Goal: Information Seeking & Learning: Learn about a topic

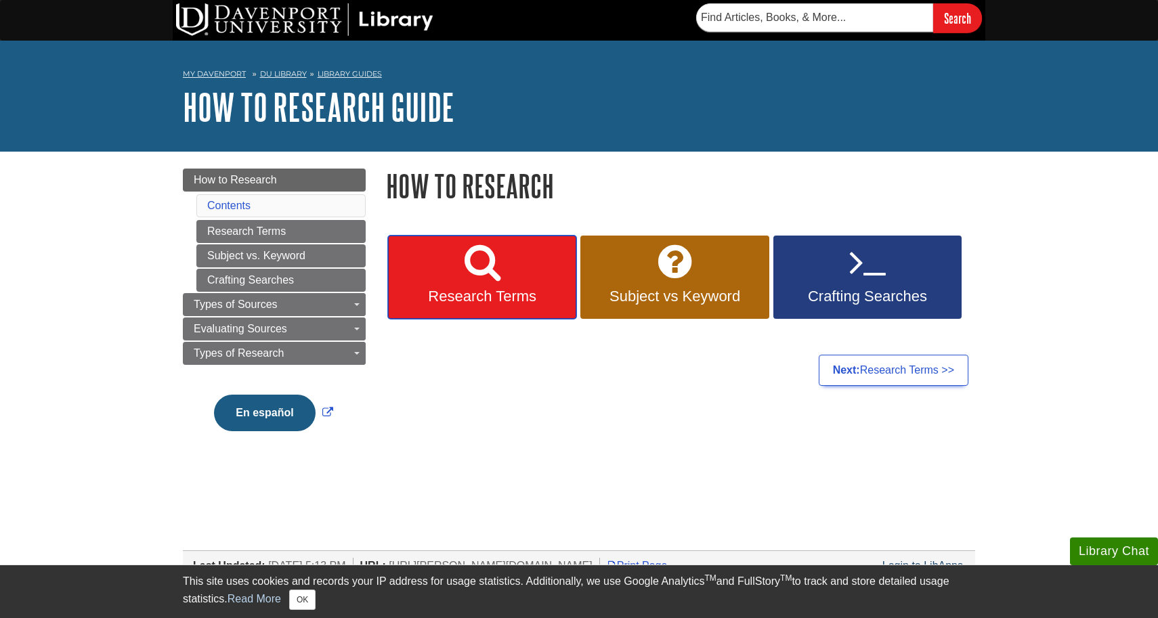
click at [475, 273] on icon at bounding box center [483, 261] width 36 height 39
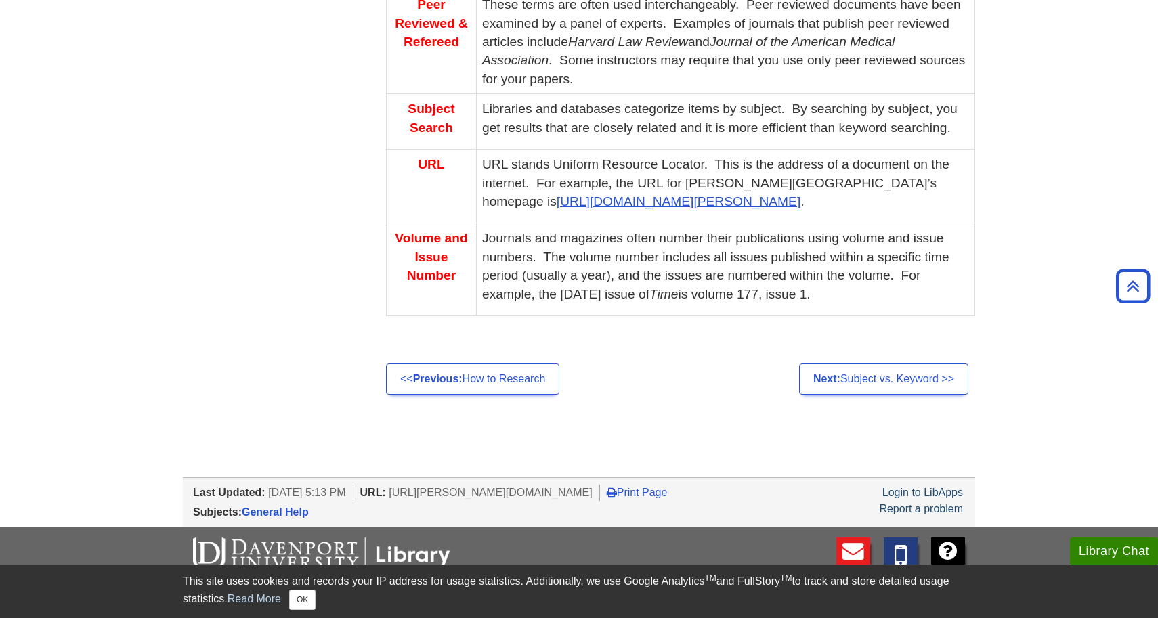
scroll to position [1193, 0]
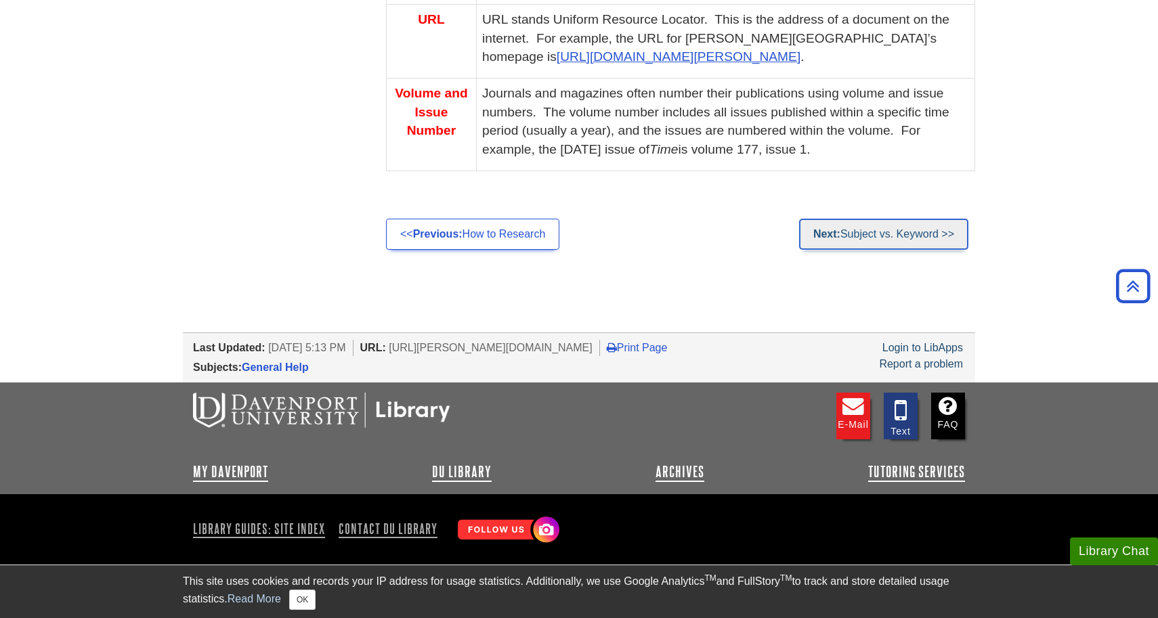
click at [828, 227] on link "Next: Subject vs. Keyword >>" at bounding box center [883, 234] width 169 height 31
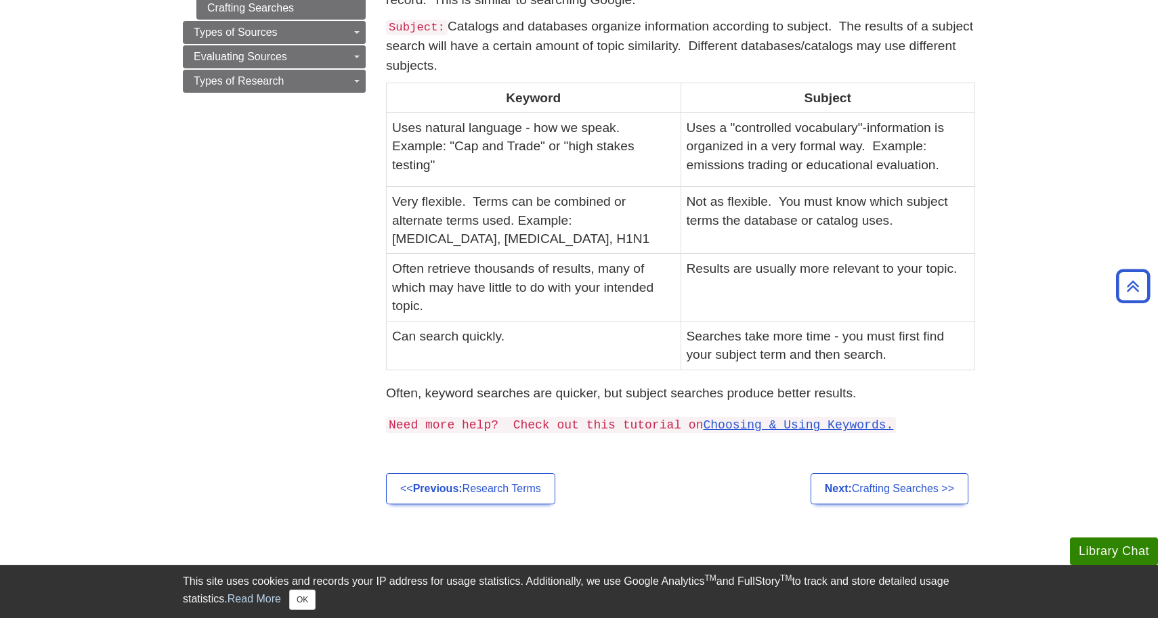
scroll to position [293, 0]
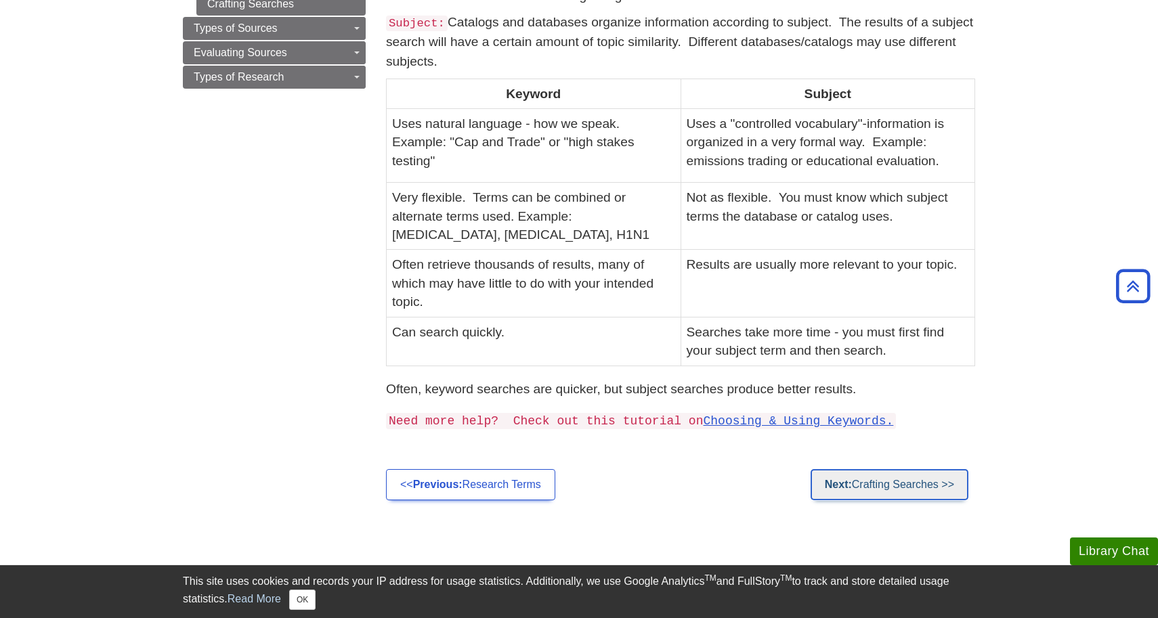
click at [874, 482] on link "Next: Crafting Searches >>" at bounding box center [890, 484] width 158 height 31
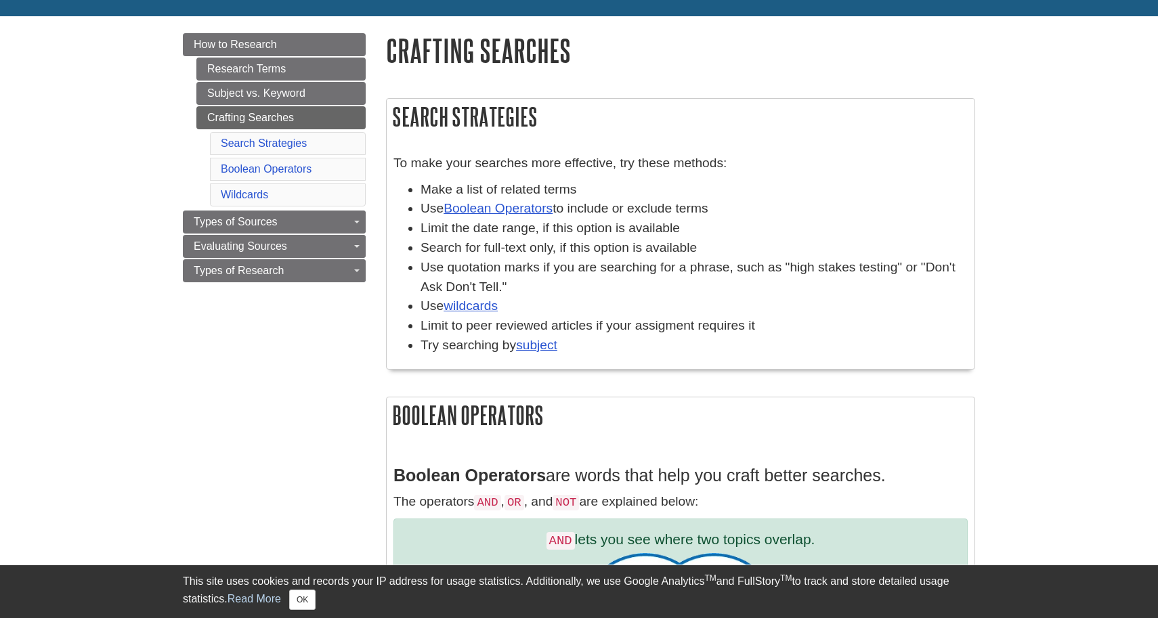
scroll to position [136, 0]
click at [513, 213] on link "Boolean Operators" at bounding box center [498, 207] width 109 height 14
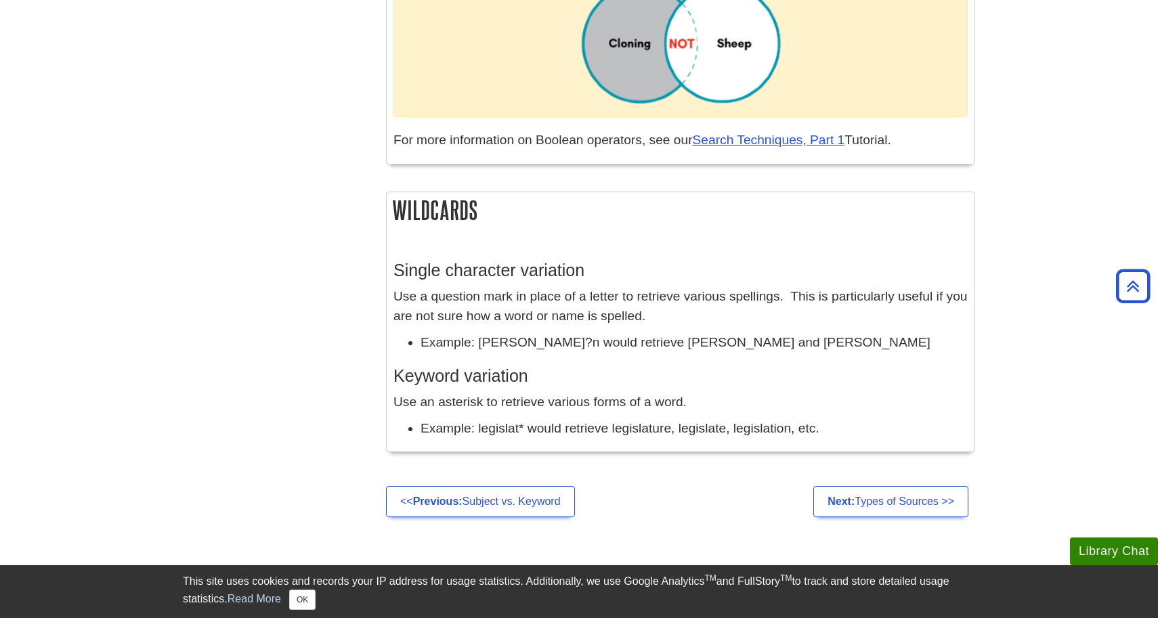
scroll to position [1095, 0]
click at [909, 505] on link "Next: Types of Sources >>" at bounding box center [890, 500] width 155 height 31
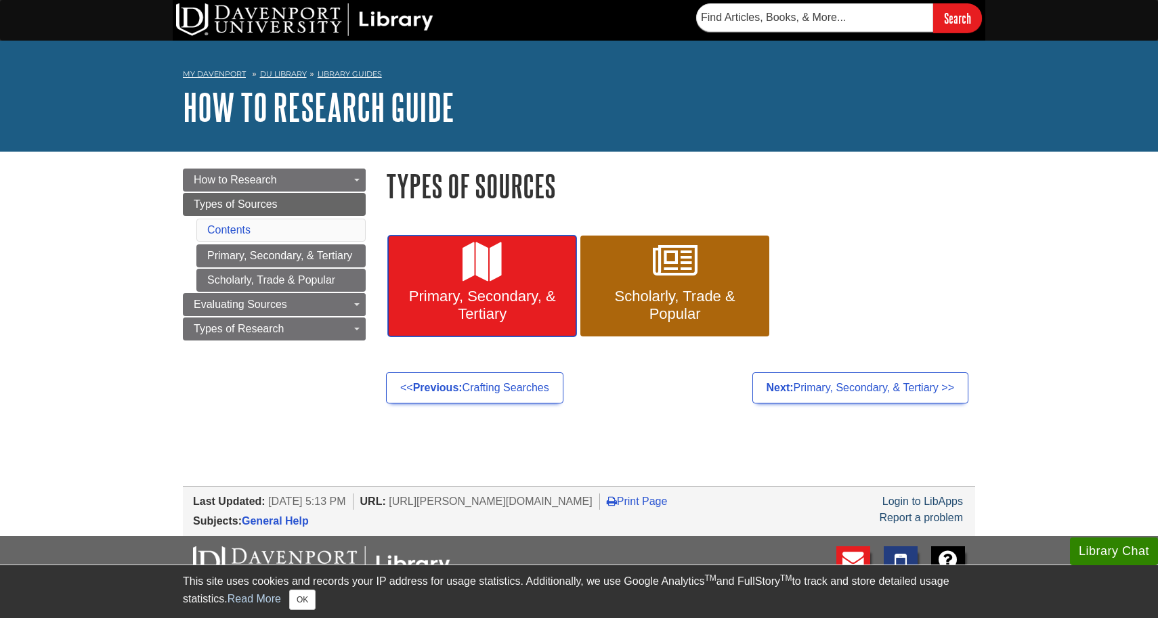
click at [472, 319] on span "Primary, Secondary, & Tertiary" at bounding box center [482, 305] width 168 height 35
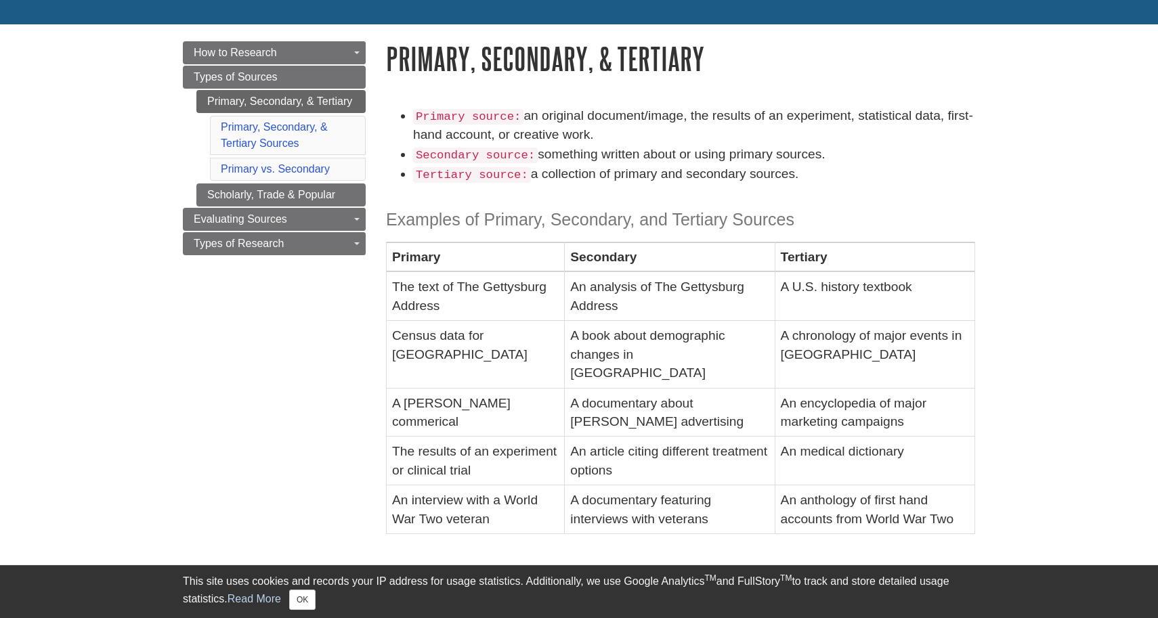
scroll to position [128, 0]
